Goal: Transaction & Acquisition: Obtain resource

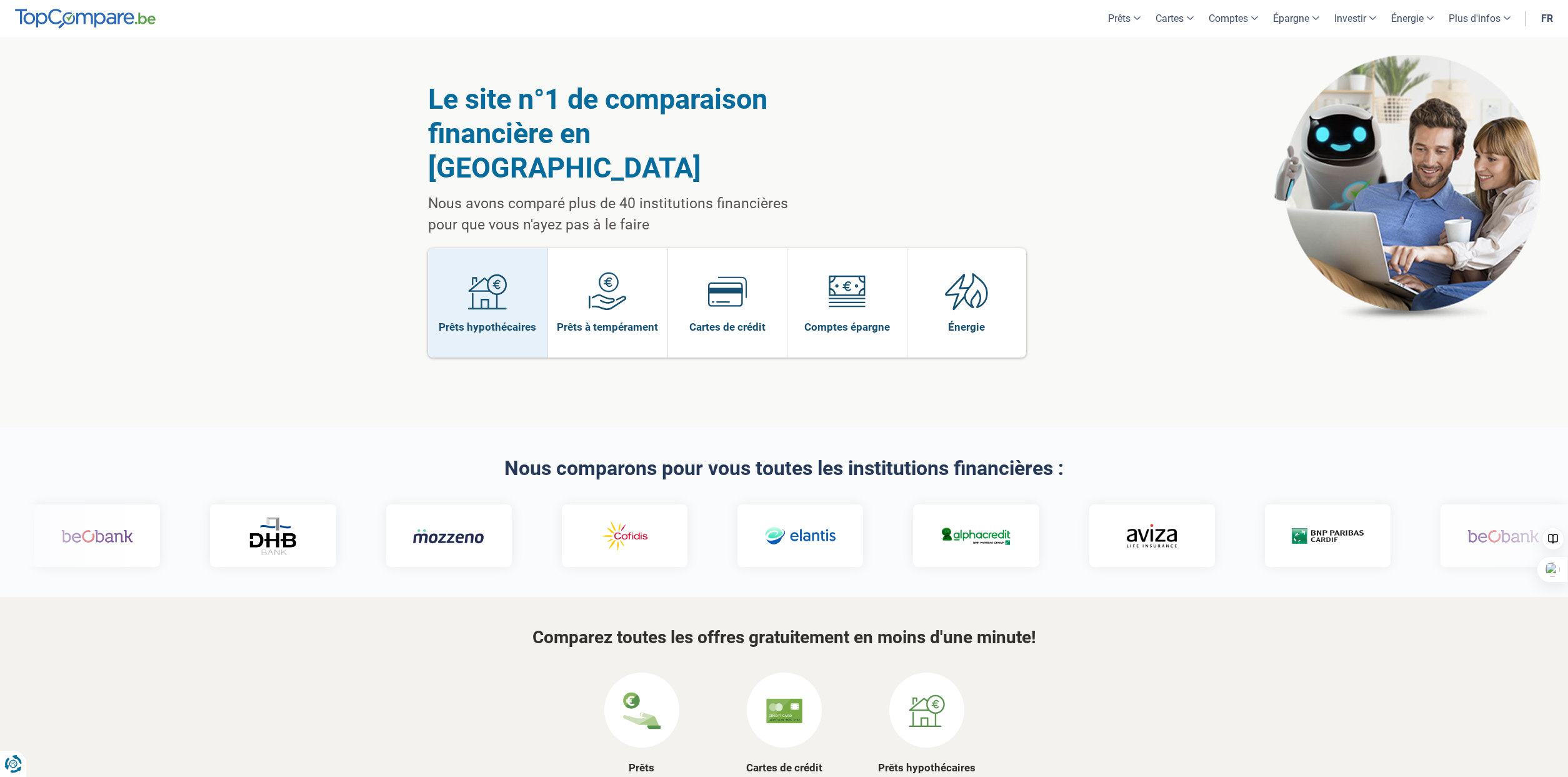
click at [487, 272] on img at bounding box center [488, 291] width 38 height 38
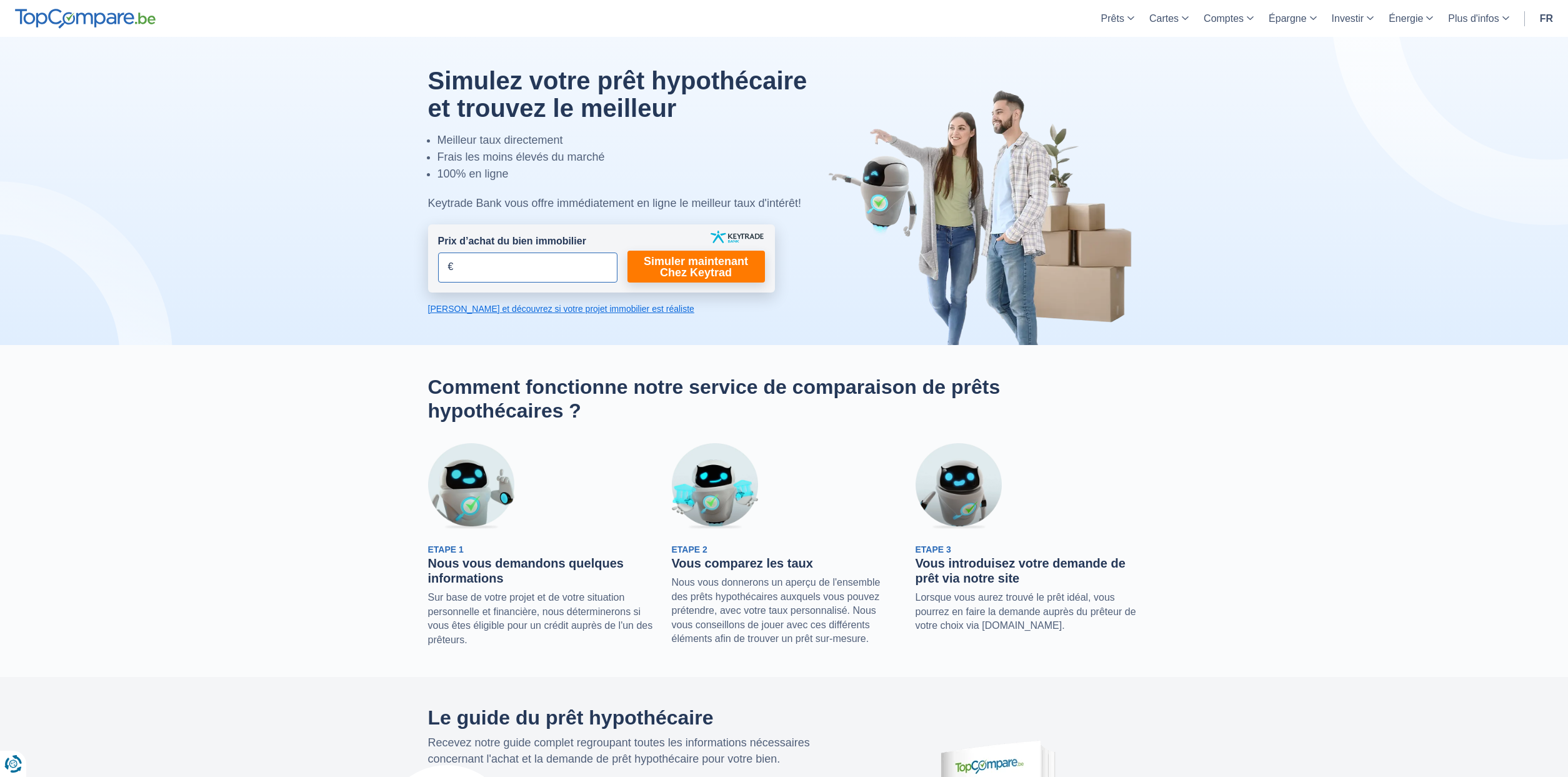
click at [487, 272] on input "Prix d’achat du bien immobilier" at bounding box center [528, 268] width 179 height 30
type input "400.000"
click at [719, 267] on link "Simuler maintenant Chez Keytrad" at bounding box center [696, 267] width 138 height 32
click at [687, 256] on link "Simuler maintenant Chez Keytrad" at bounding box center [696, 267] width 138 height 32
click at [678, 265] on link "Simuler maintenant Chez Keytrad" at bounding box center [696, 267] width 138 height 32
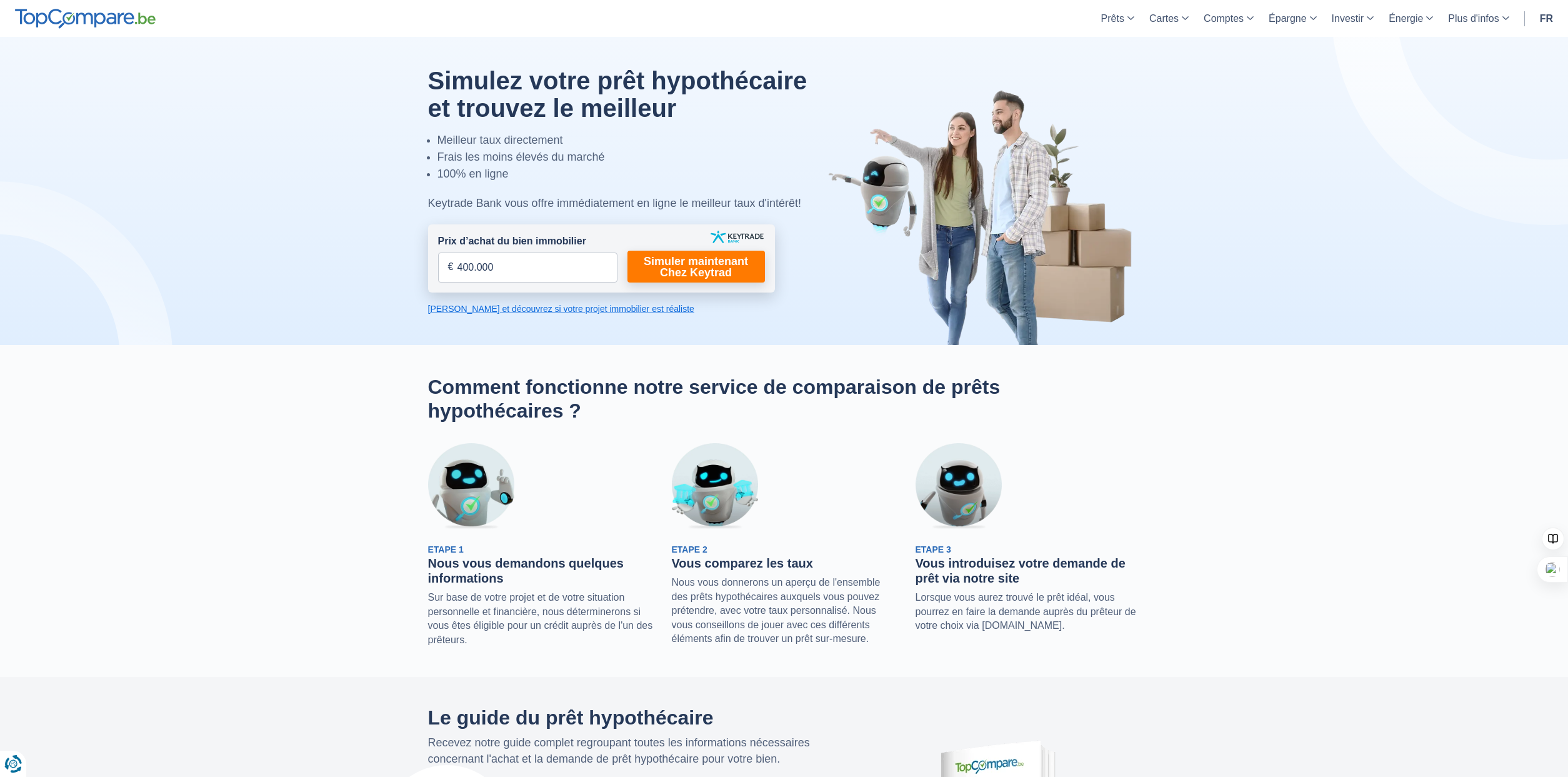
click at [555, 307] on link "[PERSON_NAME] et découvrez si votre projet immobilier est réaliste" at bounding box center [602, 308] width 347 height 13
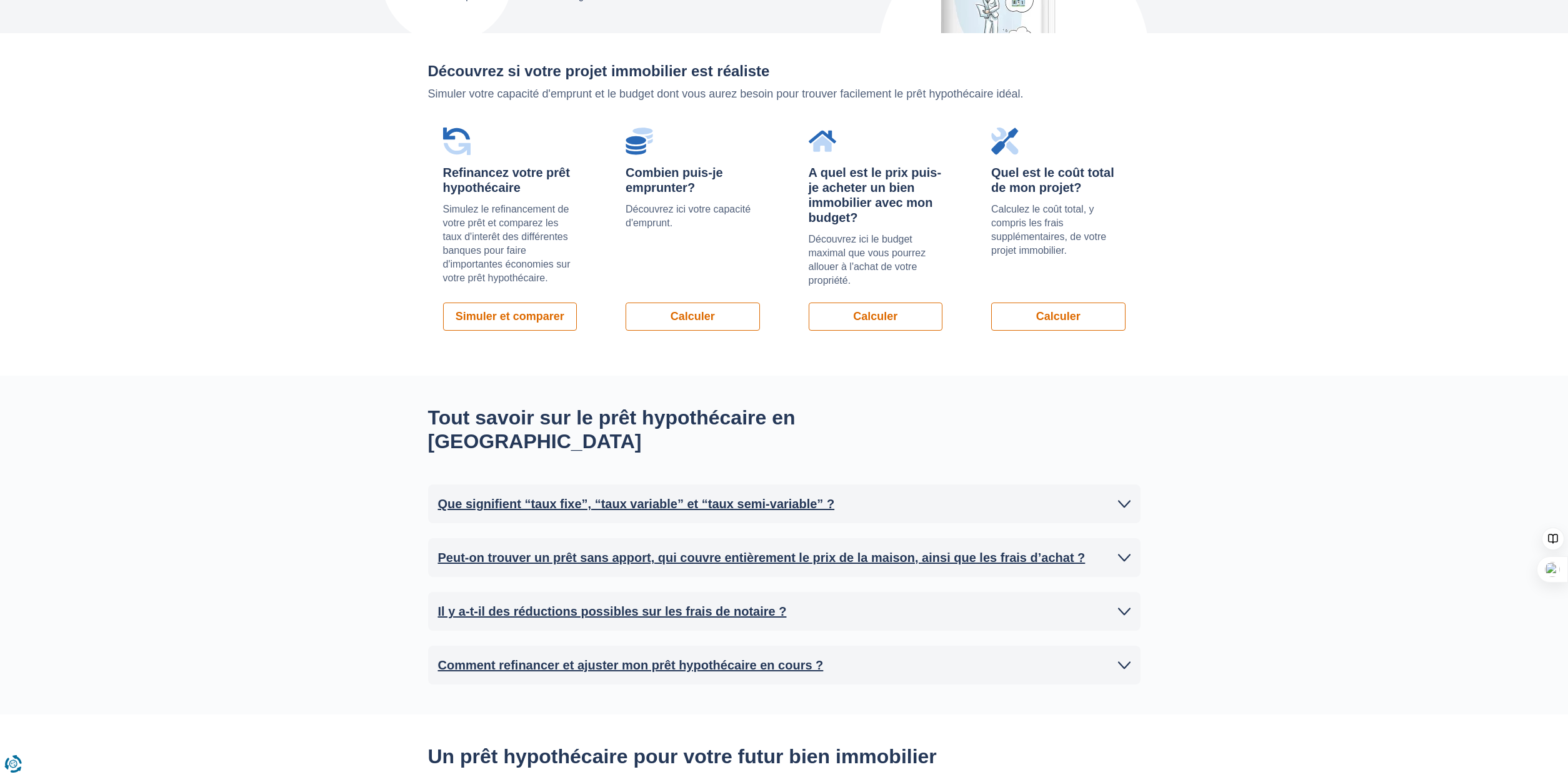
scroll to position [861, 0]
